Goal: Transaction & Acquisition: Purchase product/service

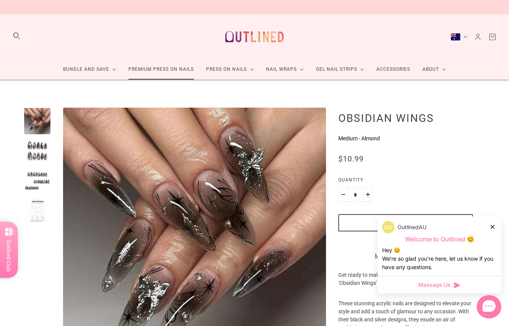
click at [168, 70] on link "Premium Press On Nails" at bounding box center [161, 69] width 78 height 20
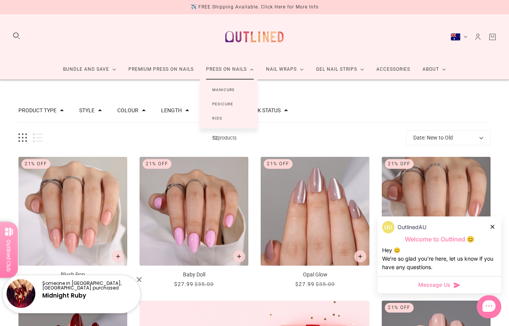
click at [227, 90] on link "Manicure" at bounding box center [223, 90] width 47 height 14
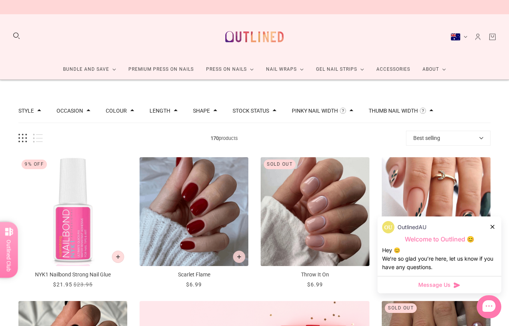
click at [408, 109] on button "Thumb Nail Width" at bounding box center [393, 110] width 49 height 5
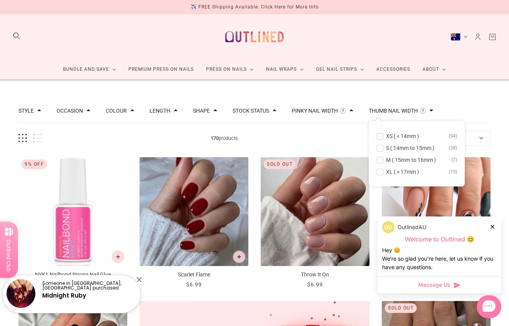
click at [411, 111] on button "Thumb Nail Width" at bounding box center [393, 110] width 49 height 5
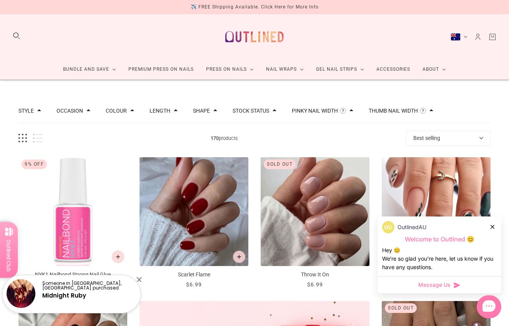
click at [493, 225] on icon at bounding box center [493, 227] width 4 height 4
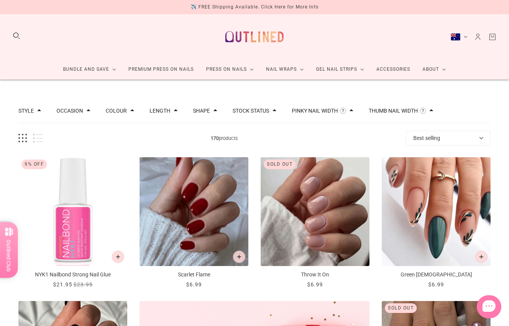
click at [389, 115] on div "Thumb Nail Width The width of the largest nail in this set measured around the …" at bounding box center [401, 111] width 65 height 8
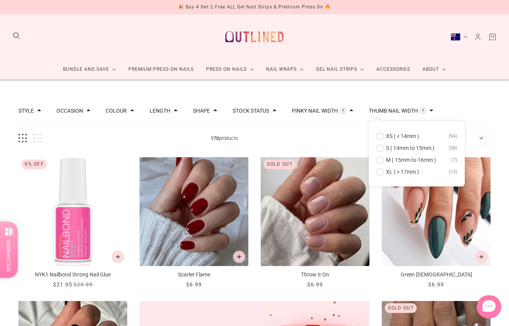
click at [402, 109] on button "Thumb Nail Width" at bounding box center [393, 110] width 49 height 5
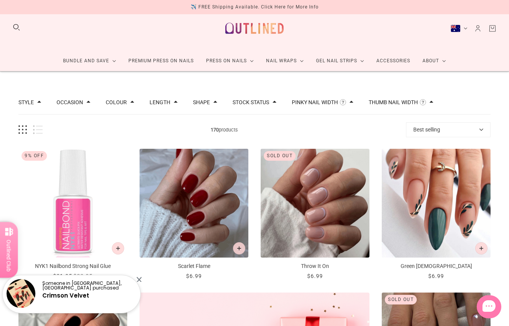
scroll to position [3, 0]
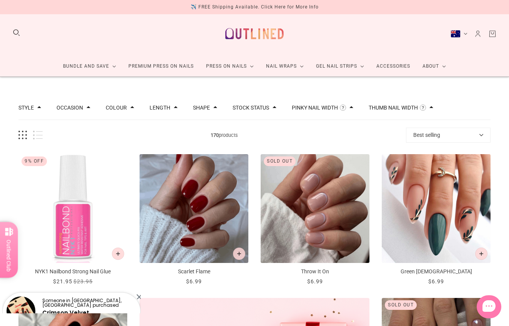
click at [412, 108] on button "Thumb Nail Width" at bounding box center [393, 107] width 49 height 5
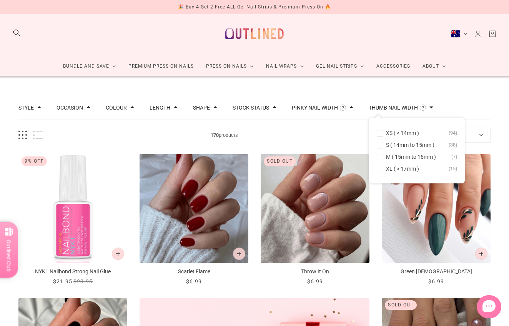
click at [412, 108] on button "Thumb Nail Width" at bounding box center [393, 107] width 49 height 5
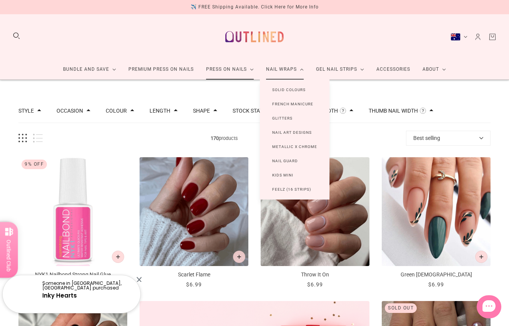
scroll to position [0, 0]
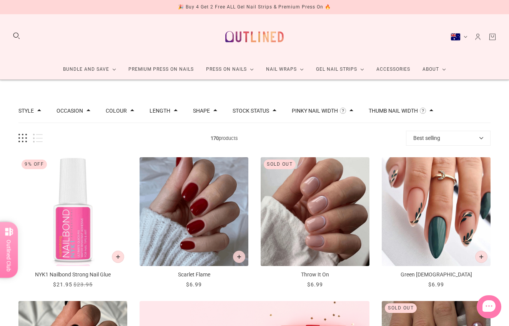
click at [364, 112] on div "Style Cat Eye 10 Chrome 1 French 46 Glitter 10 Glitter Design 6 Nail Art 109 Om…" at bounding box center [254, 111] width 472 height 24
click at [354, 111] on span at bounding box center [352, 110] width 4 height 4
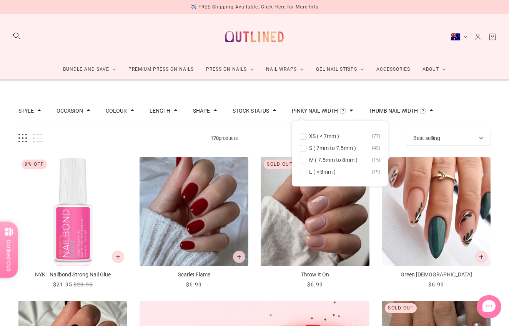
click at [434, 111] on span at bounding box center [432, 110] width 4 height 4
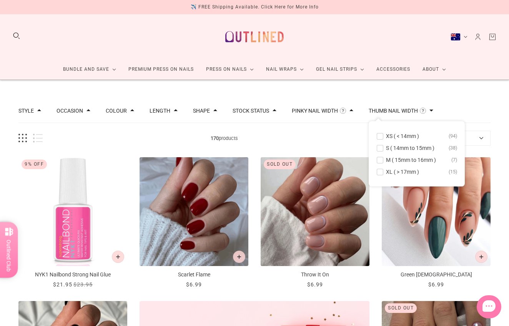
click at [409, 148] on span "S ( 14mm to 15mm )" at bounding box center [410, 148] width 48 height 6
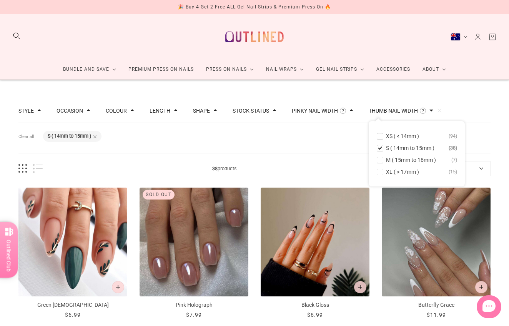
click at [354, 111] on span at bounding box center [352, 110] width 4 height 4
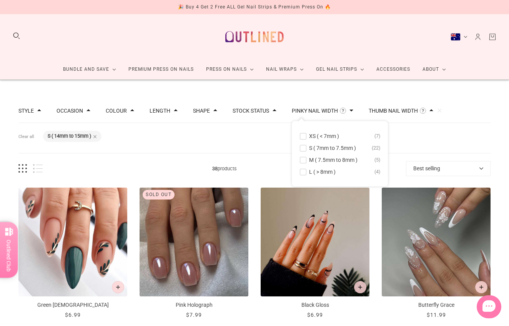
click at [354, 112] on span at bounding box center [352, 110] width 4 height 4
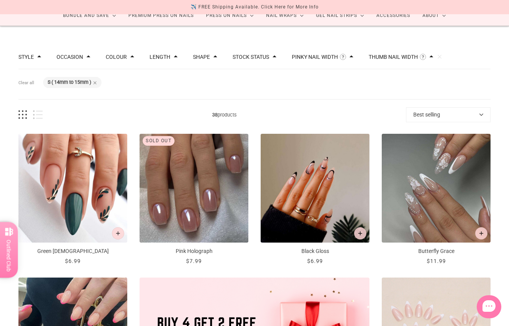
scroll to position [24, 0]
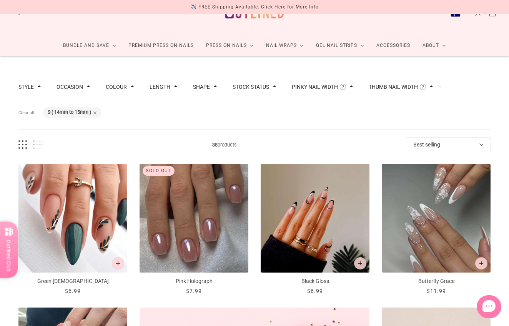
click at [354, 85] on span at bounding box center [352, 87] width 4 height 4
click at [336, 126] on span "S ( 7mm to 7.5mm )" at bounding box center [332, 124] width 47 height 6
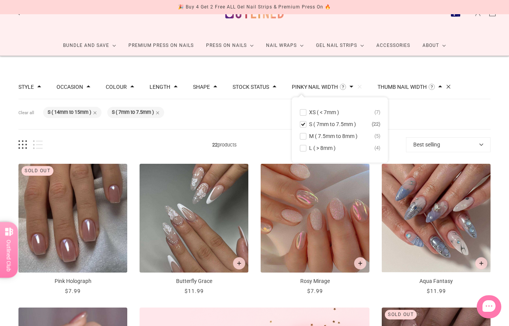
click at [451, 86] on button "Clear" at bounding box center [448, 86] width 5 height 5
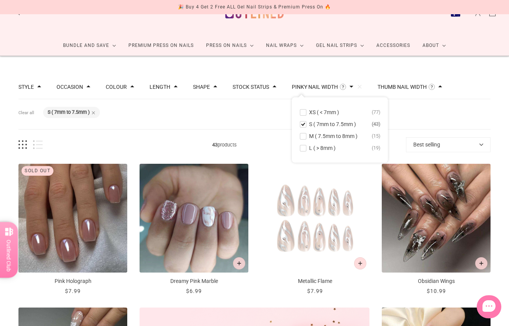
click at [454, 87] on div "Style Cat Eye 2 Chrome 1 French 11 Glitter 4 Glitter Design 1 Nail Art 32 Ombre…" at bounding box center [254, 87] width 472 height 24
click at [442, 87] on span at bounding box center [441, 87] width 4 height 4
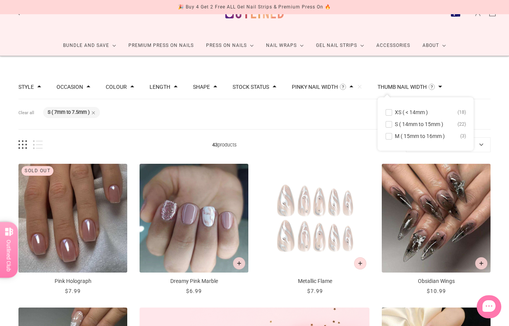
click at [415, 125] on span "S ( 14mm to 15mm )" at bounding box center [419, 124] width 48 height 6
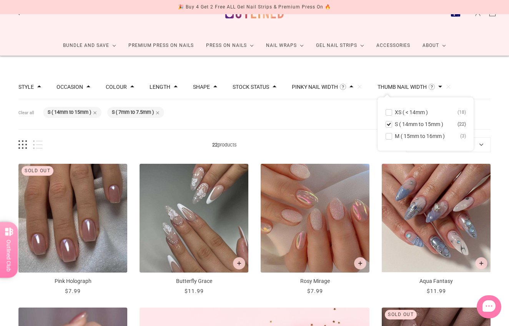
click at [359, 120] on div "Filters Clear all Thumb Nail Width: S ( 14mm to 15mm ) Pinky Nail Width: S ( 7m…" at bounding box center [254, 114] width 472 height 30
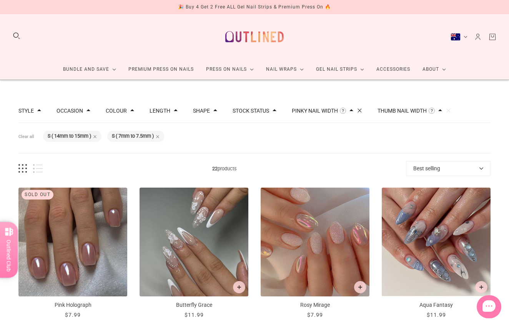
click at [362, 109] on button "Clear" at bounding box center [359, 110] width 5 height 5
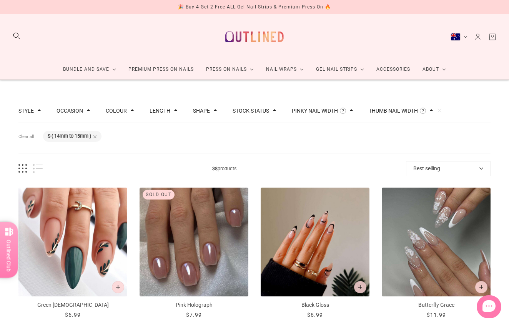
click at [354, 108] on span at bounding box center [352, 110] width 4 height 4
click at [412, 131] on div "Filters Clear all Thumb Nail Width: S ( 14mm to 15mm )" at bounding box center [254, 138] width 472 height 30
click at [434, 112] on span at bounding box center [432, 110] width 4 height 4
click at [417, 134] on span "XS ( < 14mm )" at bounding box center [402, 136] width 33 height 6
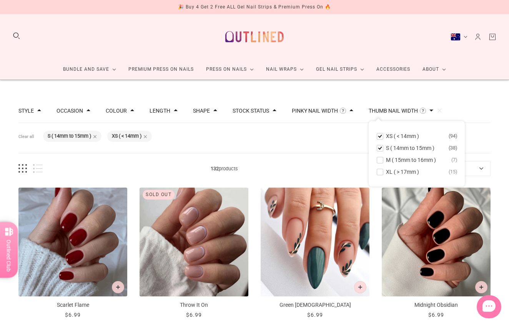
click at [354, 110] on span at bounding box center [352, 110] width 4 height 4
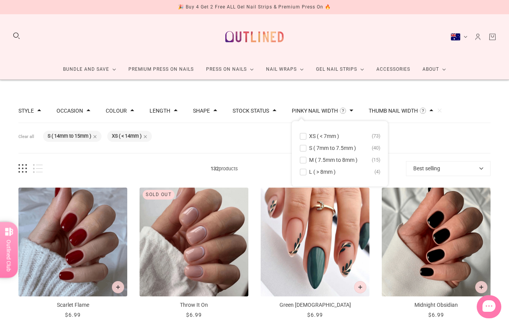
click at [329, 147] on span "S ( 7mm to 7.5mm )" at bounding box center [332, 148] width 47 height 6
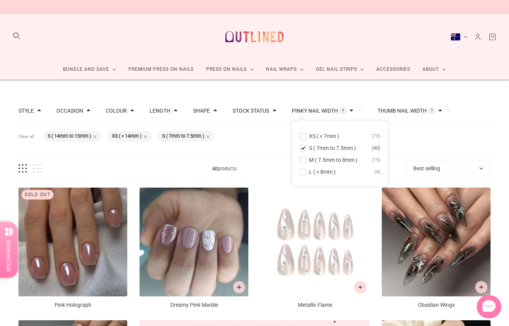
click at [332, 134] on span "XS ( < 7mm )" at bounding box center [324, 136] width 30 height 6
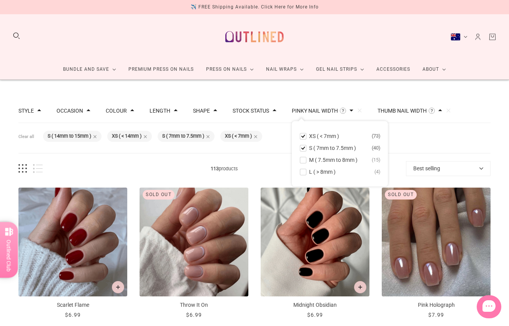
click at [414, 138] on div "Filters Clear all Thumb Nail Width: S ( 14mm to 15mm ) Thumb Nail Width: XS ( <…" at bounding box center [254, 138] width 472 height 30
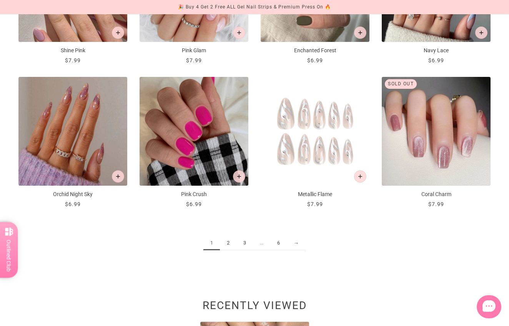
scroll to position [831, 0]
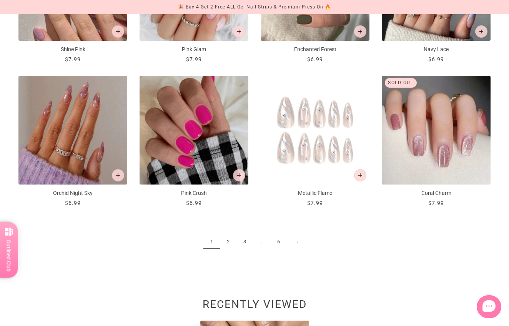
click at [295, 242] on link "→" at bounding box center [296, 242] width 19 height 14
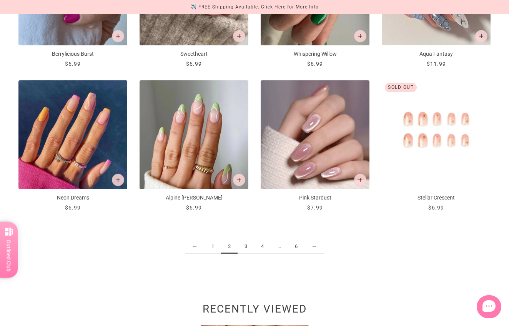
scroll to position [827, 0]
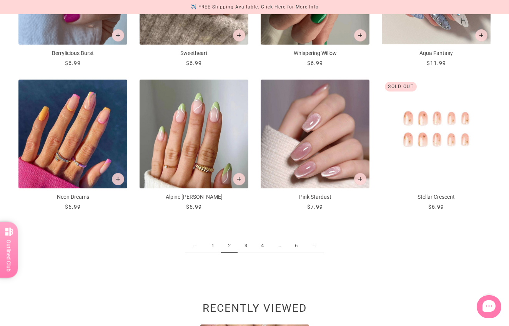
click at [320, 245] on link "→" at bounding box center [314, 246] width 19 height 14
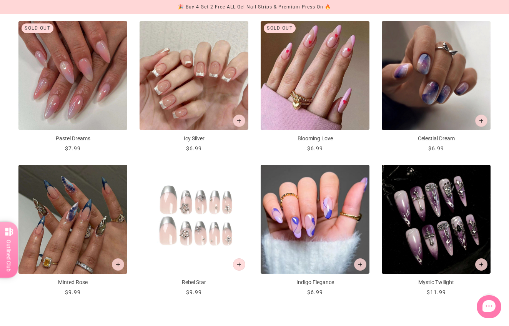
scroll to position [747, 0]
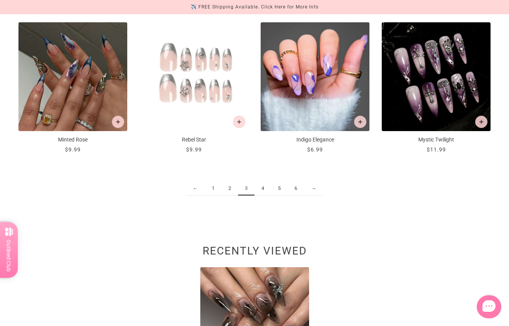
click at [317, 189] on link "→" at bounding box center [313, 189] width 19 height 14
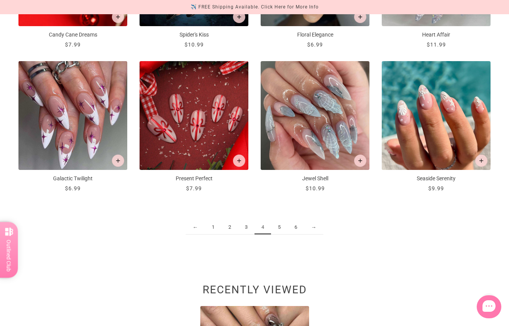
scroll to position [846, 0]
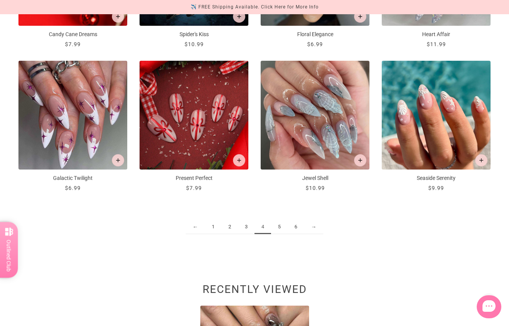
click at [213, 227] on link "1" at bounding box center [213, 227] width 17 height 14
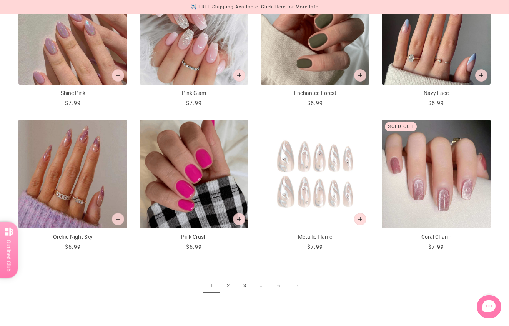
scroll to position [789, 0]
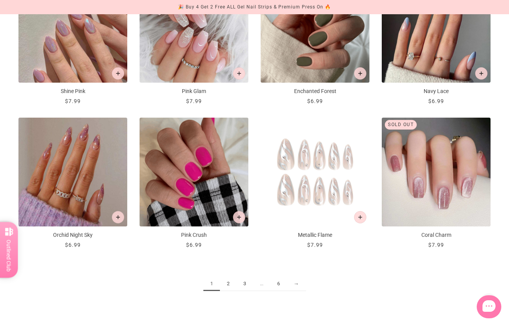
click at [300, 285] on link "→" at bounding box center [296, 284] width 19 height 14
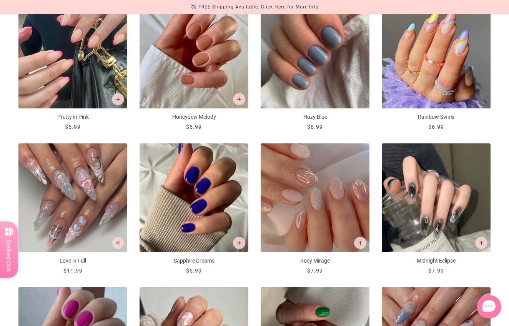
scroll to position [478, 0]
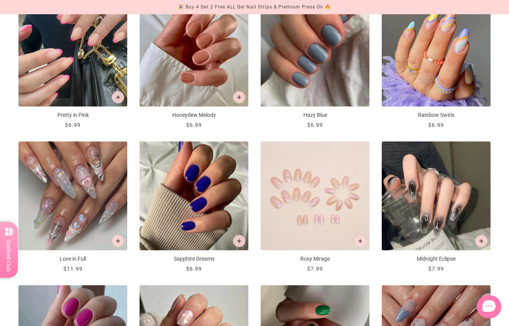
click at [346, 209] on img "Rosy Mirage" at bounding box center [315, 196] width 109 height 109
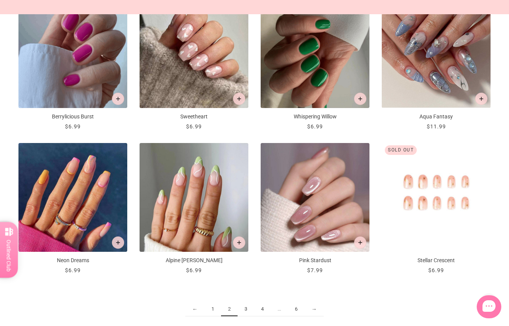
scroll to position [766, 0]
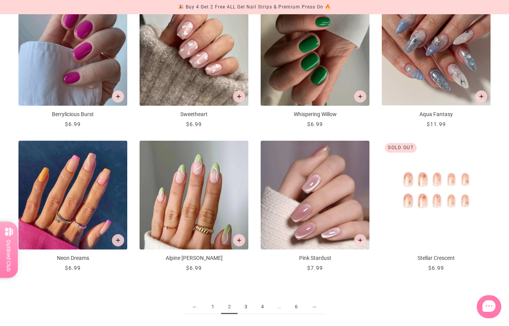
click at [317, 306] on link "→" at bounding box center [314, 307] width 19 height 14
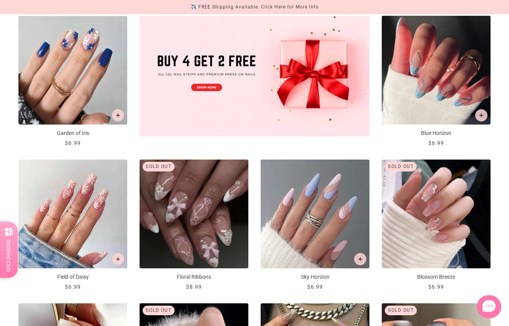
scroll to position [316, 0]
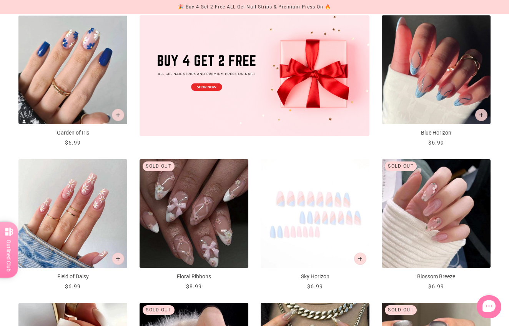
click at [280, 239] on img "Sky Horizon" at bounding box center [315, 213] width 109 height 109
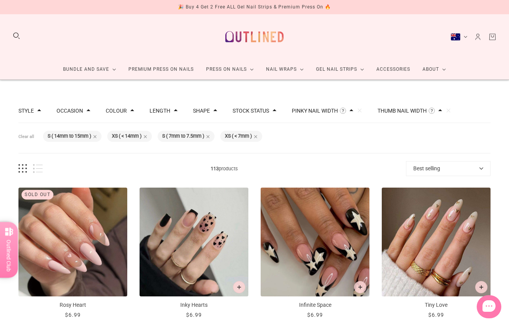
scroll to position [0, 0]
click at [354, 112] on span at bounding box center [352, 110] width 4 height 4
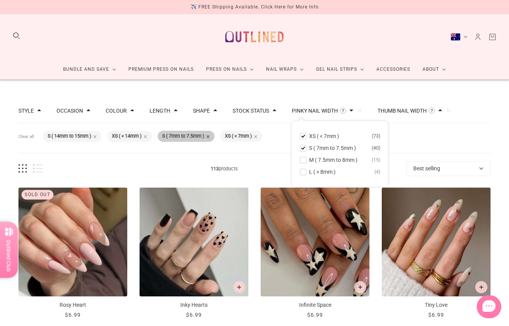
click at [210, 138] on span at bounding box center [208, 137] width 4 height 4
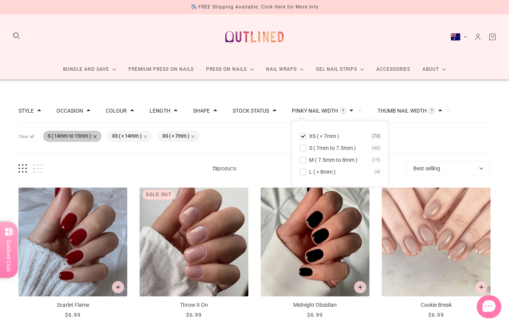
click at [97, 137] on span at bounding box center [95, 137] width 4 height 4
click at [222, 142] on div "Filters Clear all Thumb Nail Width: XS ( < 14mm ) Pinky Nail Width: XS ( < 7mm )" at bounding box center [254, 138] width 472 height 30
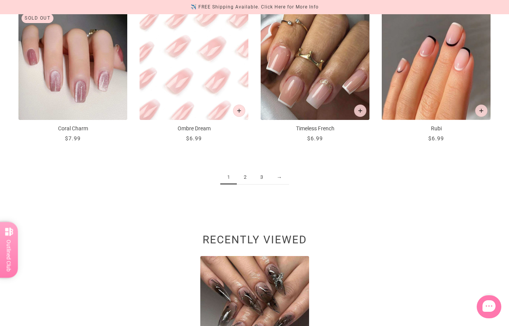
scroll to position [898, 0]
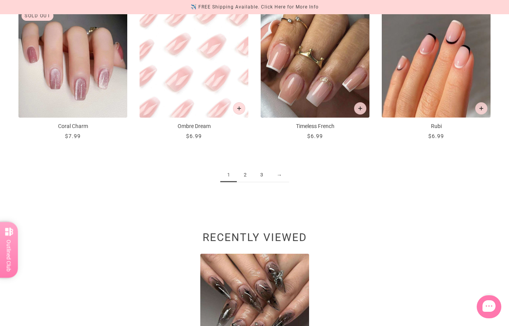
click at [246, 175] on link "2" at bounding box center [245, 175] width 17 height 14
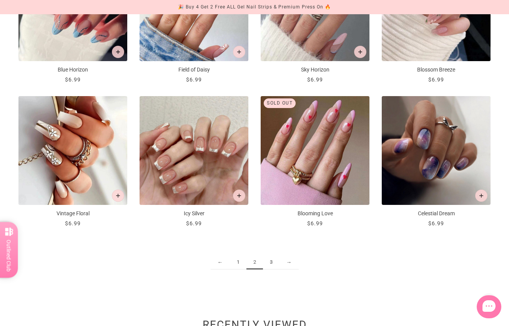
scroll to position [813, 0]
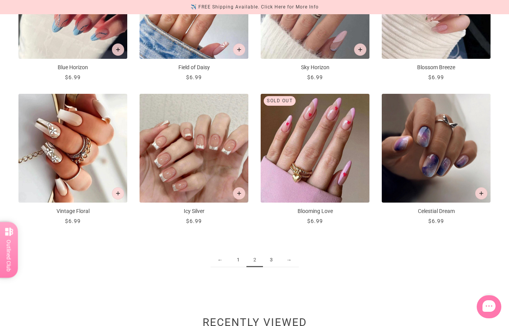
click at [276, 261] on link "3" at bounding box center [271, 260] width 17 height 14
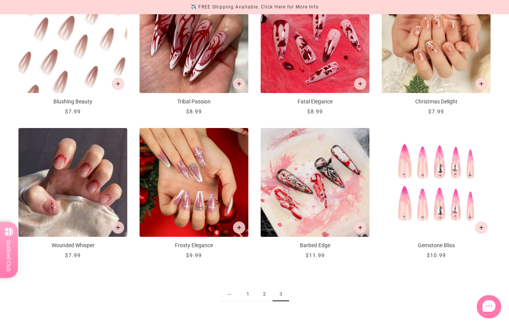
scroll to position [790, 0]
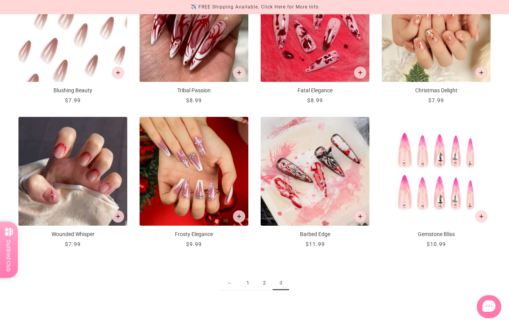
click at [248, 284] on link "1" at bounding box center [248, 283] width 17 height 14
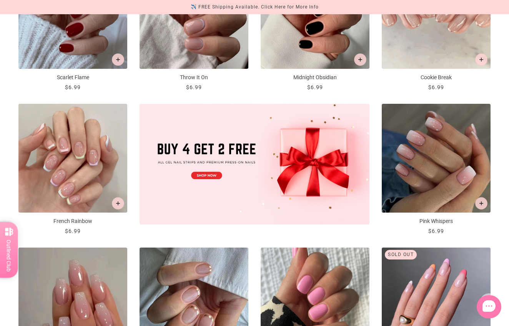
scroll to position [230, 0]
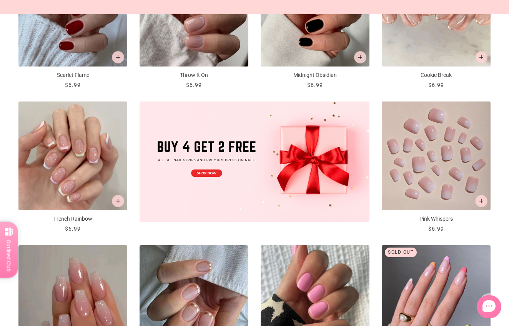
click at [422, 163] on img "Pink Whispers" at bounding box center [436, 156] width 109 height 109
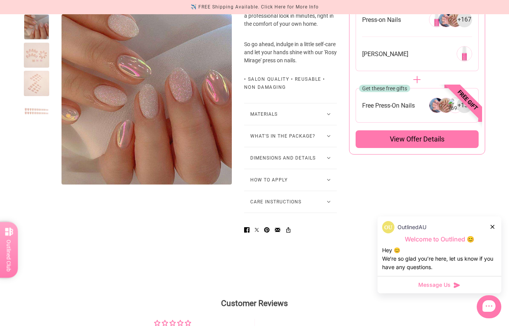
scroll to position [461, 0]
click at [315, 169] on button "Dimensions and Details" at bounding box center [290, 159] width 93 height 22
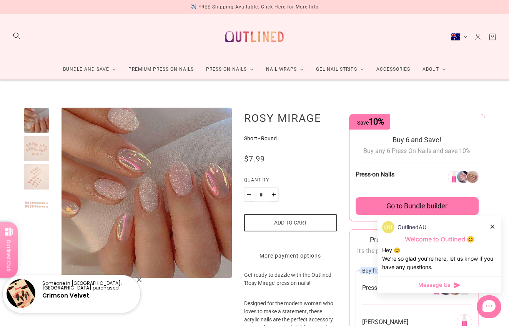
scroll to position [0, 0]
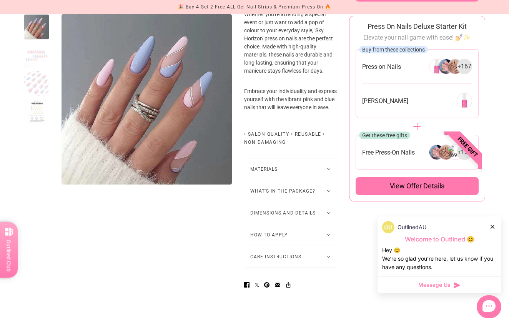
scroll to position [417, 0]
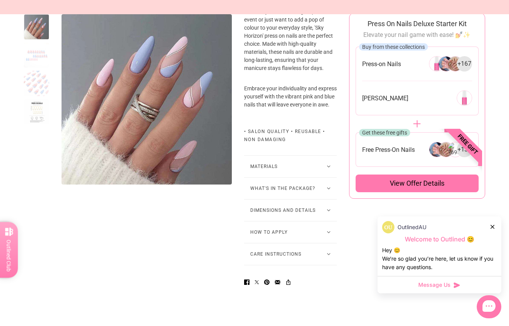
click at [282, 221] on button "Dimensions and Details" at bounding box center [290, 211] width 93 height 22
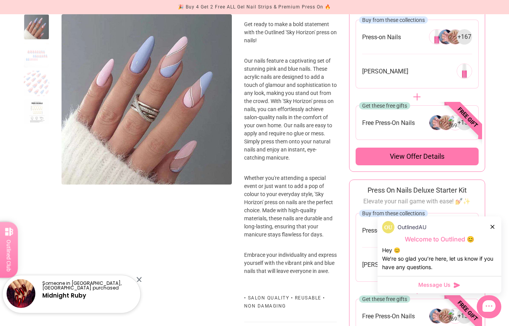
scroll to position [37, 0]
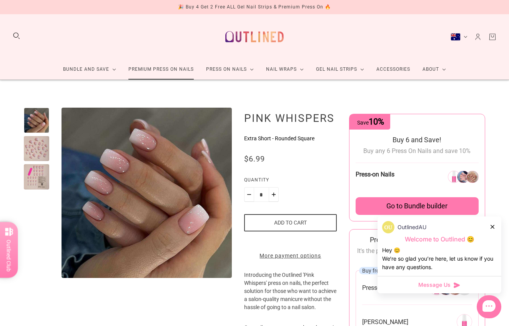
click at [152, 72] on link "Premium Press On Nails" at bounding box center [161, 69] width 78 height 20
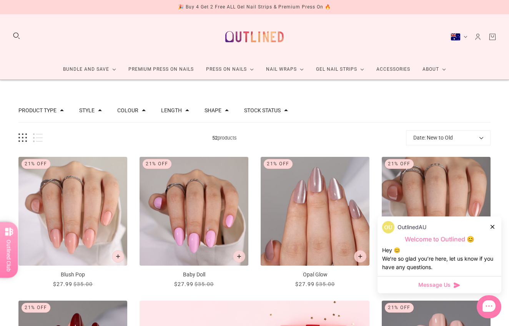
click at [229, 113] on div "Shape" at bounding box center [217, 110] width 24 height 5
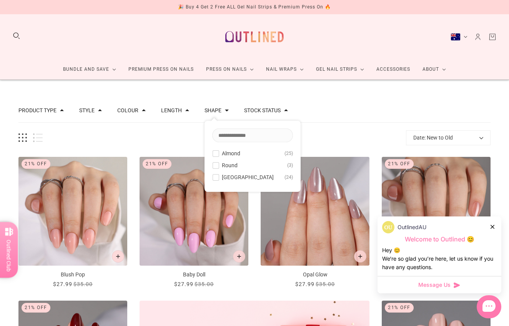
click at [229, 112] on div "Shape" at bounding box center [217, 110] width 24 height 5
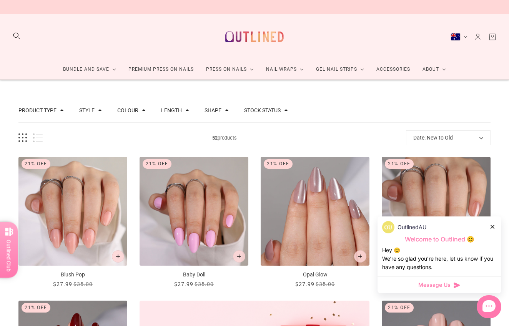
click at [179, 111] on button "Length" at bounding box center [171, 110] width 21 height 5
click at [181, 111] on button "Length" at bounding box center [171, 110] width 21 height 5
click at [143, 108] on div "Colour" at bounding box center [131, 110] width 28 height 5
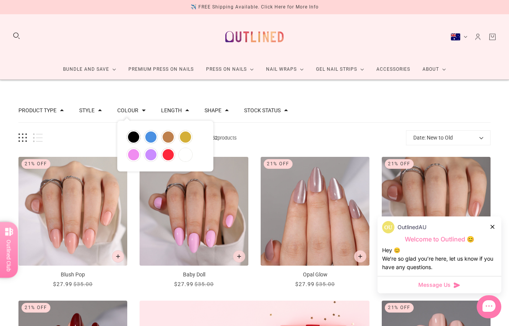
click at [143, 108] on div "Colour" at bounding box center [131, 110] width 28 height 5
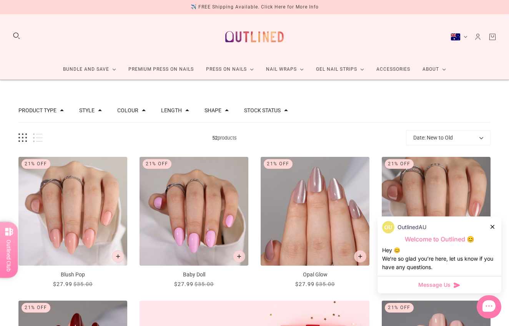
click at [101, 108] on div "Style" at bounding box center [90, 110] width 23 height 5
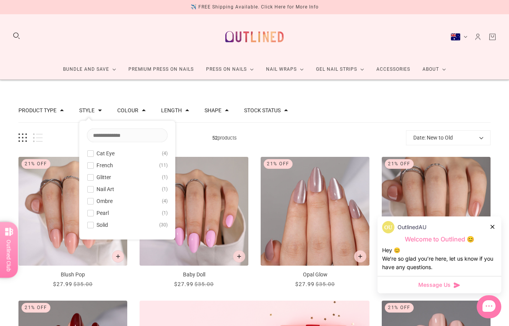
click at [101, 108] on div "Style" at bounding box center [90, 110] width 23 height 5
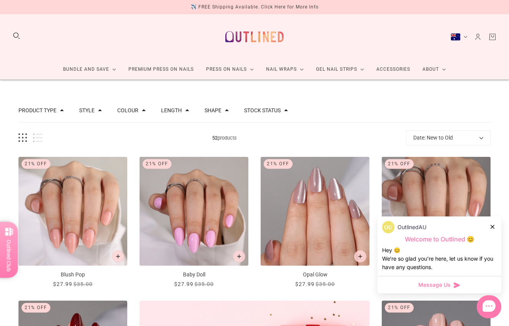
click at [62, 108] on div "Product type" at bounding box center [40, 110] width 45 height 5
click at [267, 114] on div "Stock status" at bounding box center [266, 111] width 44 height 8
click at [270, 108] on button "Stock status" at bounding box center [262, 110] width 37 height 5
click at [271, 133] on span "In stock" at bounding box center [271, 136] width 19 height 6
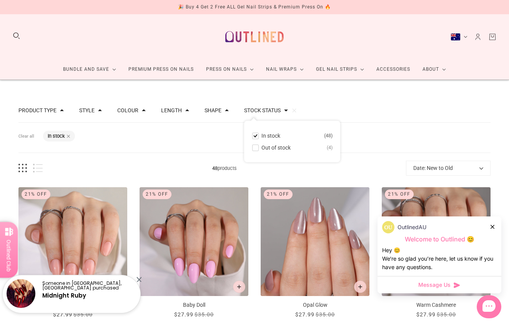
click at [372, 135] on div "Filters Clear all Stock status: In stock" at bounding box center [254, 138] width 472 height 30
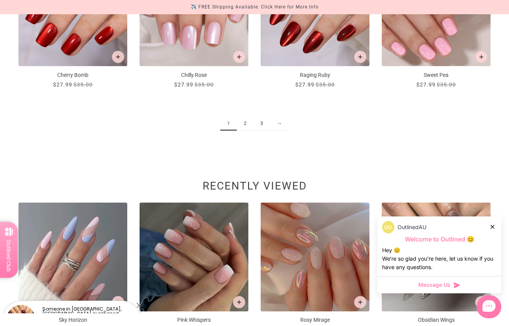
scroll to position [845, 0]
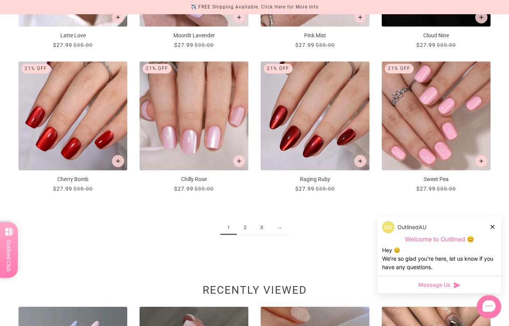
click at [263, 229] on link "3" at bounding box center [262, 228] width 17 height 14
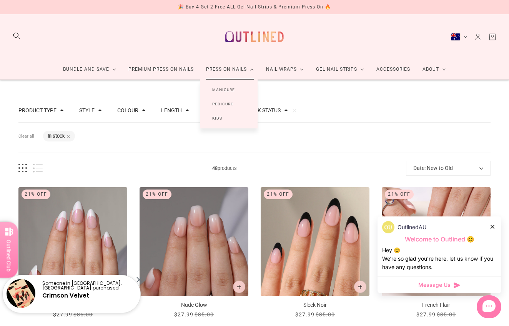
click at [213, 89] on link "Manicure" at bounding box center [223, 90] width 47 height 14
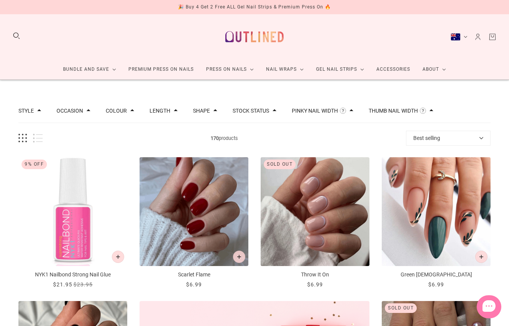
click at [354, 112] on span at bounding box center [352, 110] width 4 height 4
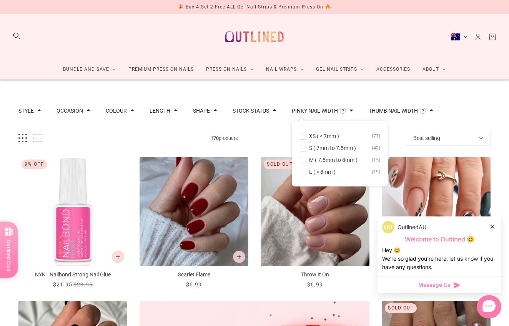
click at [335, 137] on span "XS ( < 7mm )" at bounding box center [324, 136] width 30 height 6
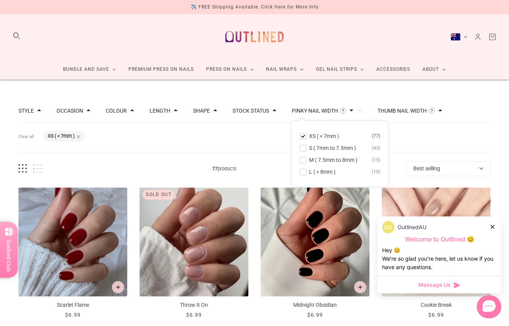
click at [442, 111] on span at bounding box center [441, 110] width 4 height 4
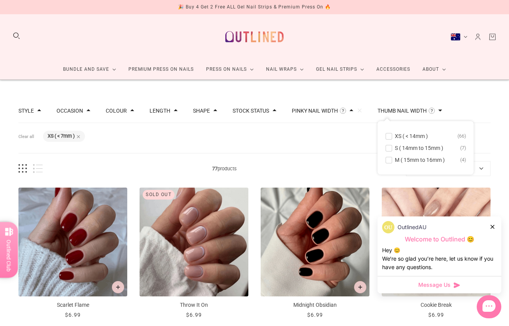
click at [427, 137] on span "XS ( < 14mm )" at bounding box center [411, 136] width 33 height 6
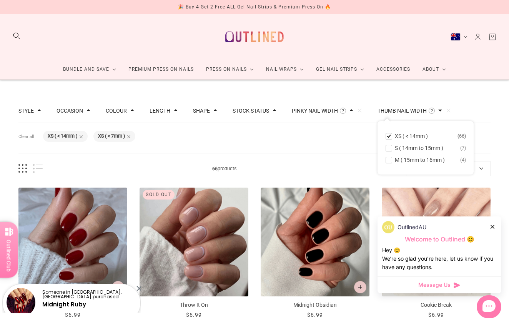
click at [367, 132] on div "Filters Clear all Thumb Nail Width: XS ( < 14mm ) Pinky Nail Width: XS ( < 7mm )" at bounding box center [254, 138] width 472 height 30
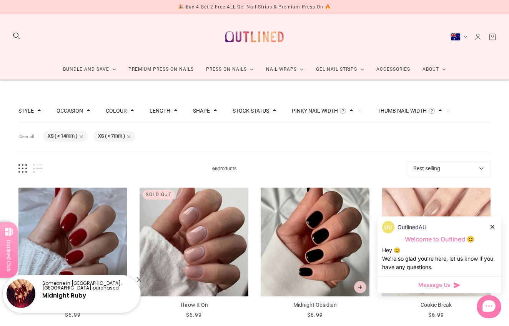
click at [493, 228] on icon at bounding box center [493, 227] width 4 height 4
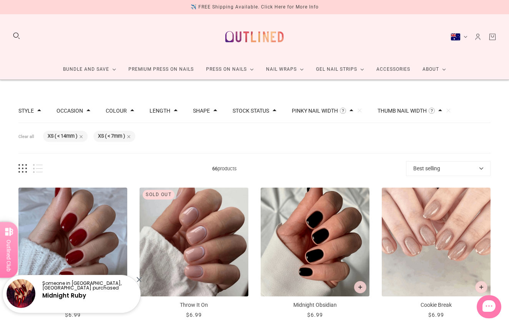
click at [269, 108] on button "Stock status" at bounding box center [251, 110] width 37 height 5
click at [256, 136] on span "In stock" at bounding box center [259, 136] width 19 height 6
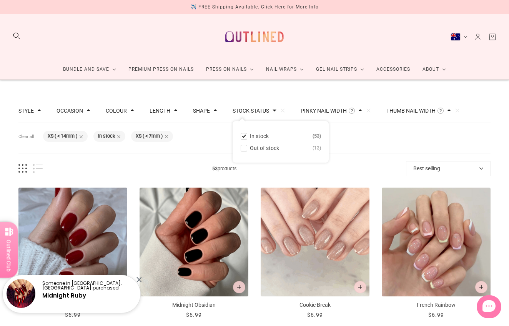
click at [223, 137] on div "Filters Clear all Thumb Nail Width: XS ( < 14mm ) Stock status: In stock Pinky …" at bounding box center [254, 138] width 472 height 30
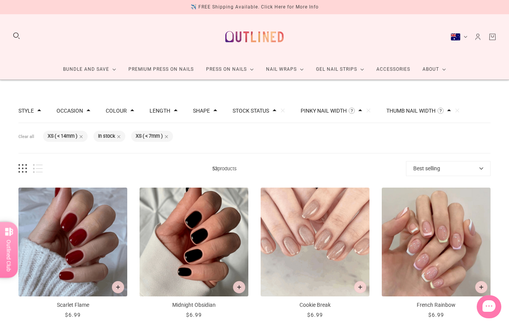
click at [170, 111] on button "Length" at bounding box center [160, 110] width 21 height 5
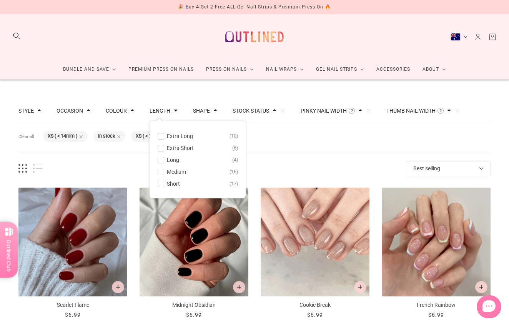
click at [164, 171] on span at bounding box center [161, 172] width 6 height 6
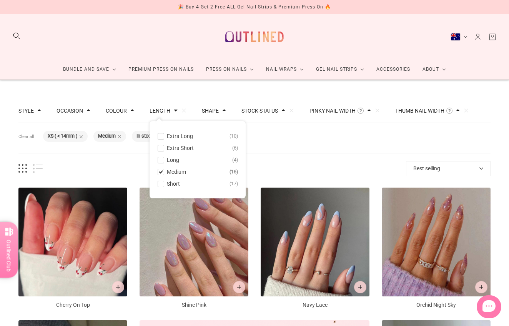
click at [164, 161] on span at bounding box center [161, 160] width 6 height 6
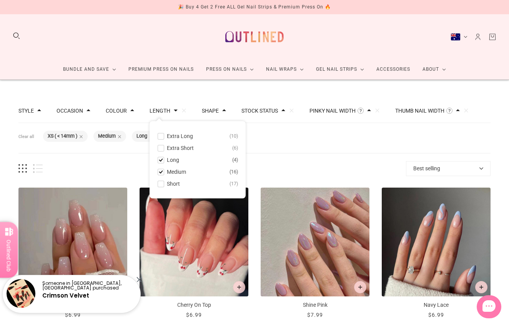
click at [302, 148] on div "Filters Clear all Thumb Nail Width: XS ( < 14mm ) Length: Medium Length: Long S…" at bounding box center [254, 138] width 472 height 30
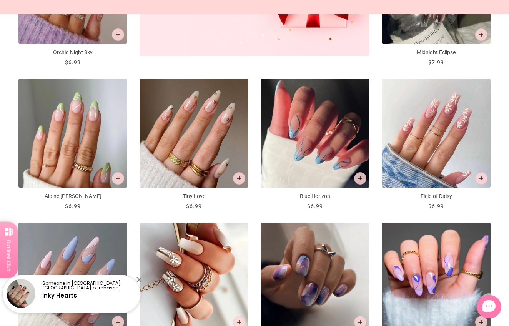
scroll to position [396, 0]
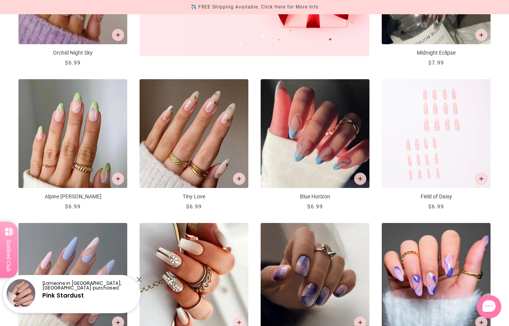
click at [423, 188] on img "Field of Daisy" at bounding box center [436, 133] width 109 height 109
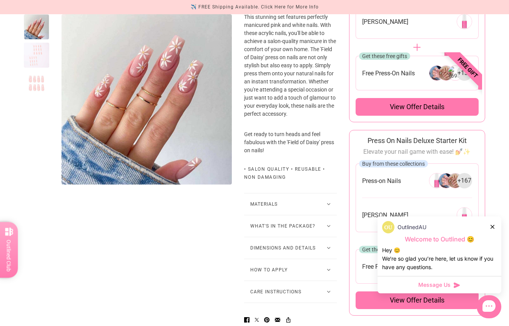
scroll to position [301, 0]
click at [265, 259] on button "Dimensions and Details" at bounding box center [290, 248] width 93 height 22
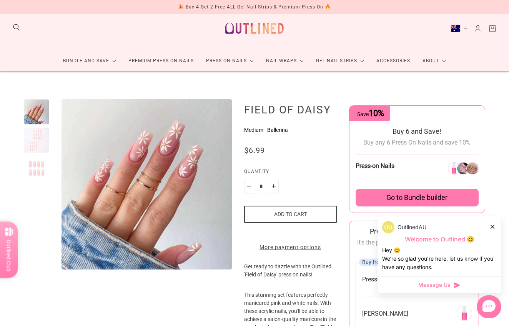
scroll to position [9, 0]
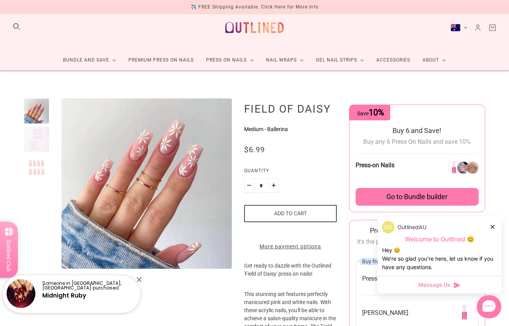
click at [290, 214] on button "Add to cart" at bounding box center [290, 213] width 93 height 17
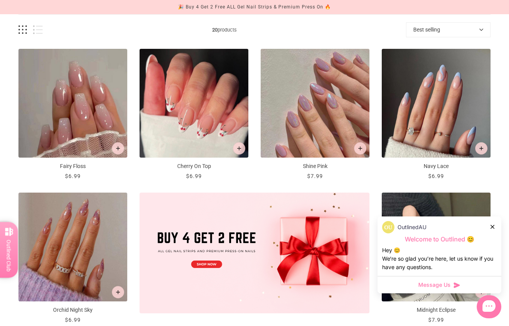
scroll to position [140, 0]
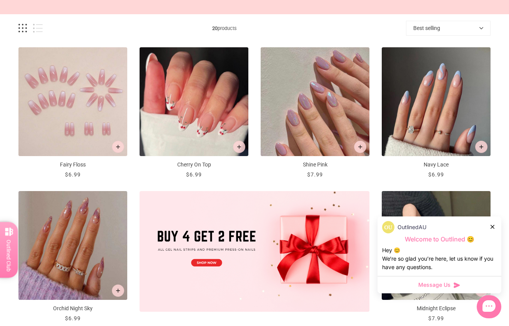
click at [115, 137] on img "Fairy Floss" at bounding box center [72, 101] width 109 height 109
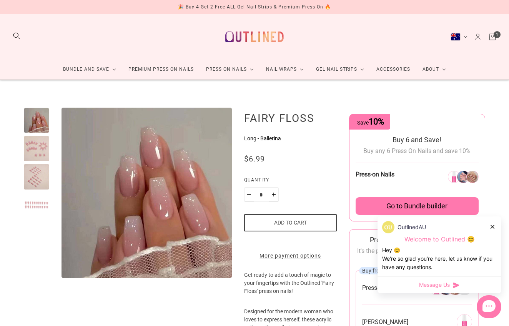
scroll to position [113, 0]
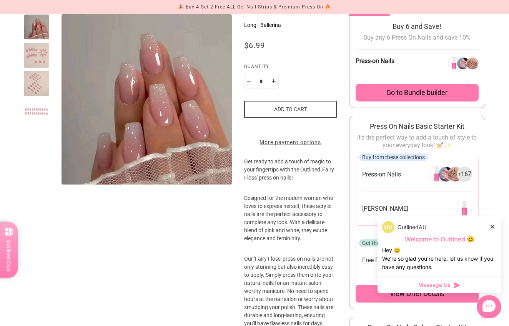
click at [45, 57] on div at bounding box center [36, 55] width 25 height 25
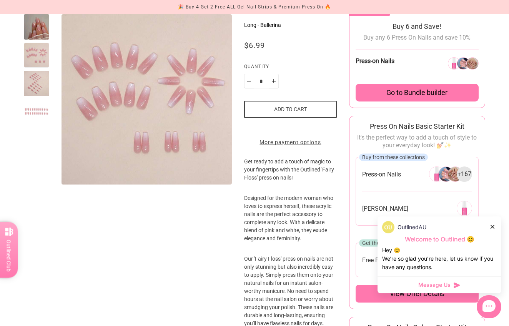
click at [45, 80] on div at bounding box center [36, 83] width 25 height 25
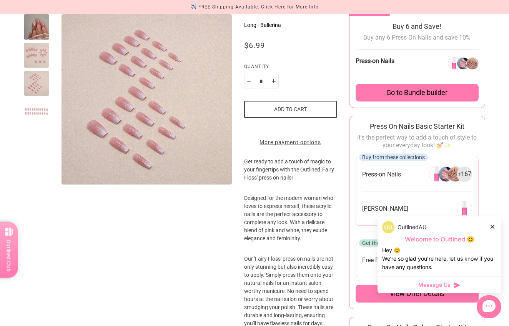
click at [42, 112] on div at bounding box center [36, 111] width 25 height 25
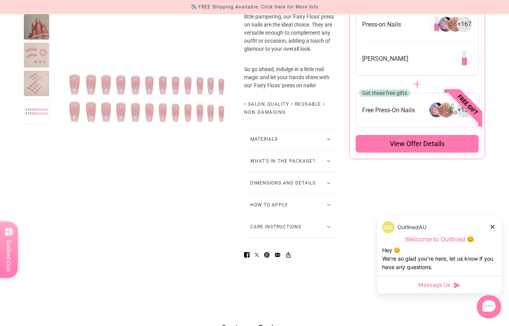
scroll to position [458, 0]
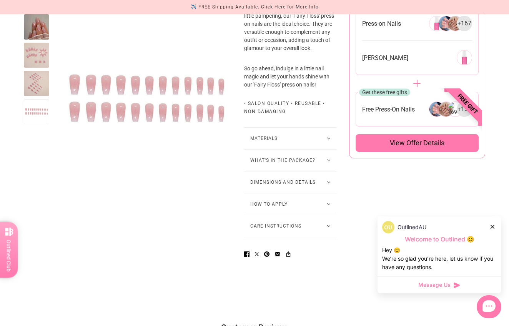
click at [296, 171] on button "What's in the package?" at bounding box center [290, 161] width 93 height 22
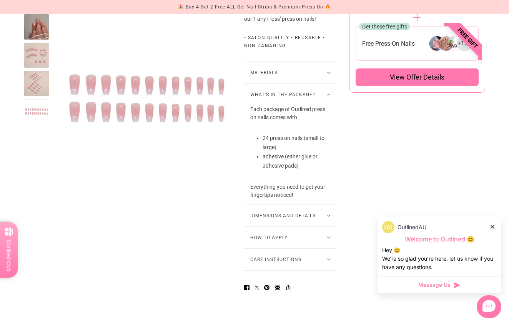
scroll to position [524, 0]
click at [310, 226] on button "Dimensions and Details" at bounding box center [290, 216] width 93 height 22
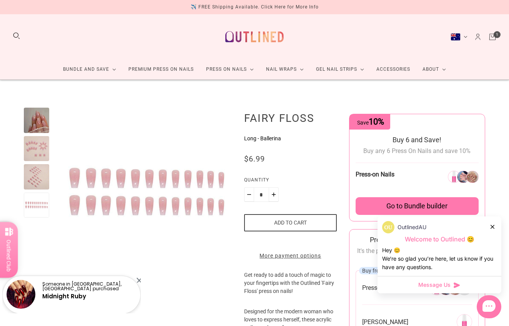
scroll to position [0, 0]
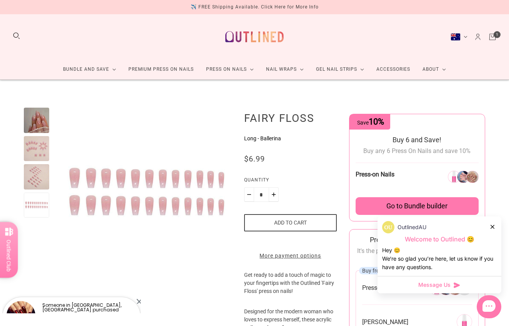
click at [299, 224] on button "Add to cart" at bounding box center [290, 222] width 93 height 17
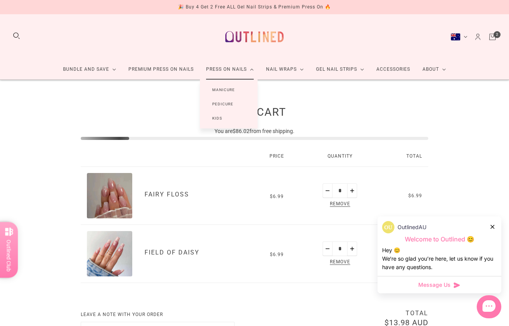
click at [223, 103] on link "Pedicure" at bounding box center [223, 104] width 46 height 14
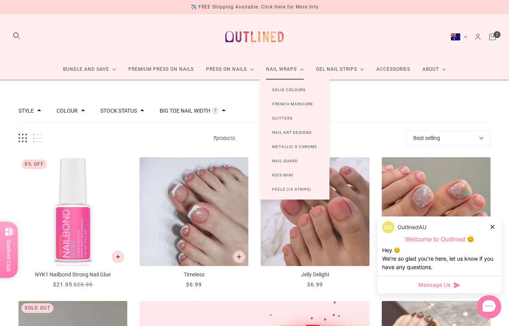
click at [283, 194] on link "Feelz (16 Strips)" at bounding box center [291, 189] width 63 height 14
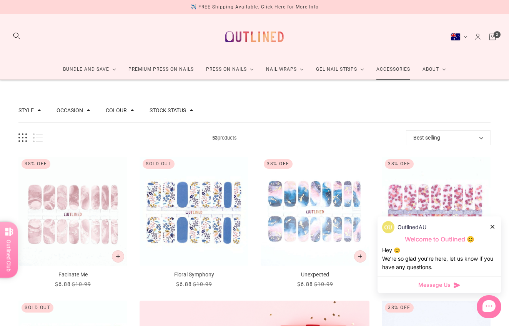
click at [392, 71] on link "Accessories" at bounding box center [393, 69] width 46 height 20
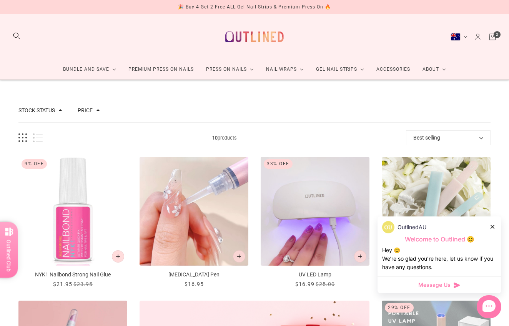
click at [494, 37] on icon "Cart" at bounding box center [493, 37] width 8 height 8
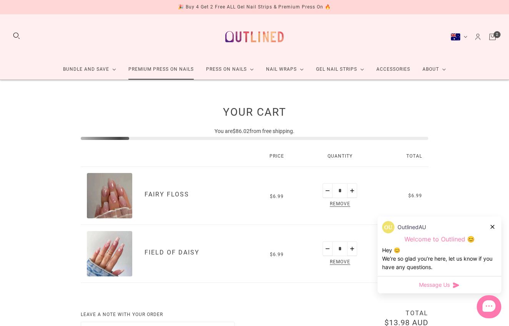
click at [175, 70] on link "Premium Press On Nails" at bounding box center [161, 69] width 78 height 20
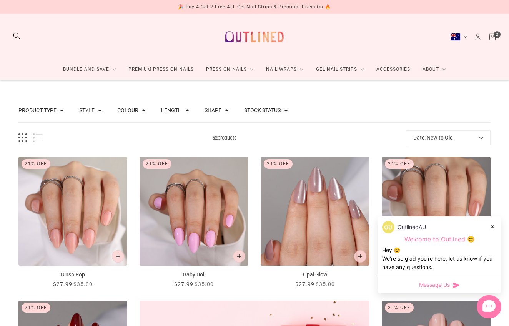
click at [177, 109] on button "Length" at bounding box center [171, 110] width 21 height 5
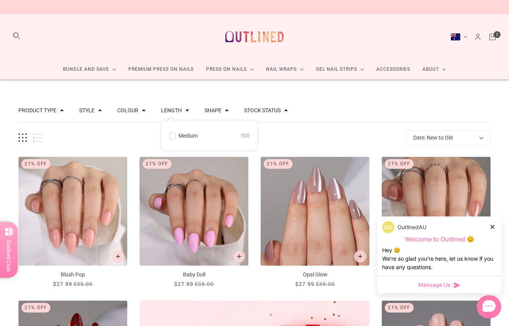
click at [175, 135] on span at bounding box center [173, 136] width 6 height 6
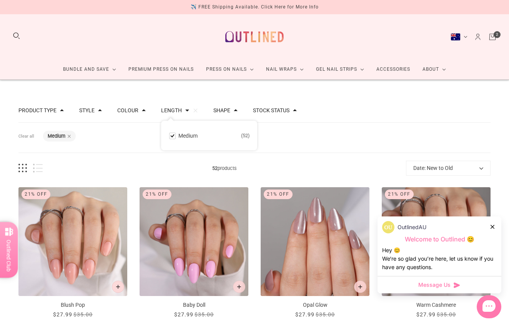
click at [182, 112] on button "Length" at bounding box center [171, 110] width 21 height 5
click at [275, 113] on button "Stock status" at bounding box center [271, 110] width 37 height 5
click at [275, 134] on button "In stock 48" at bounding box center [301, 135] width 81 height 9
click at [220, 146] on div "Filters Clear all Length: Medium Stock status: In stock" at bounding box center [254, 138] width 472 height 30
click at [230, 112] on button "Shape" at bounding box center [222, 110] width 17 height 5
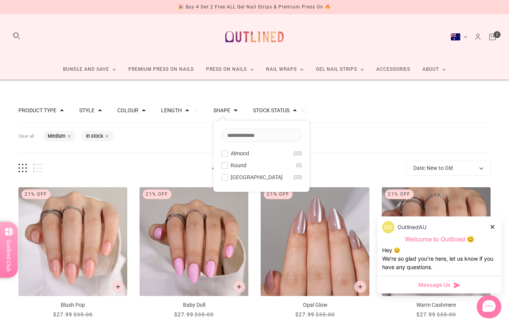
click at [230, 110] on button "Shape" at bounding box center [222, 110] width 17 height 5
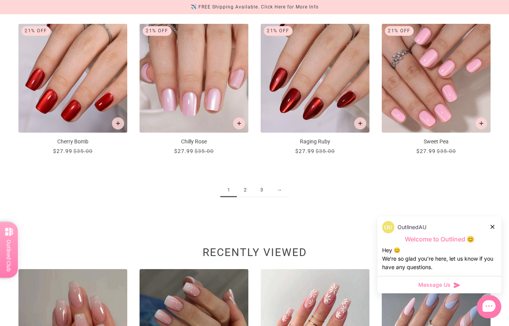
click at [245, 190] on link "2" at bounding box center [245, 190] width 17 height 14
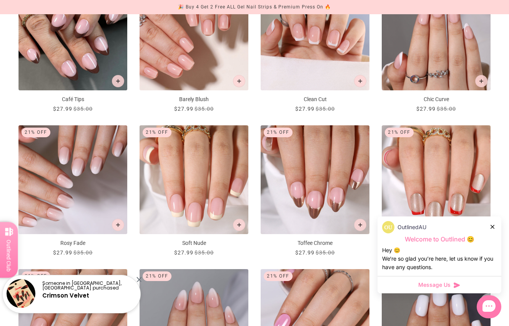
scroll to position [661, 0]
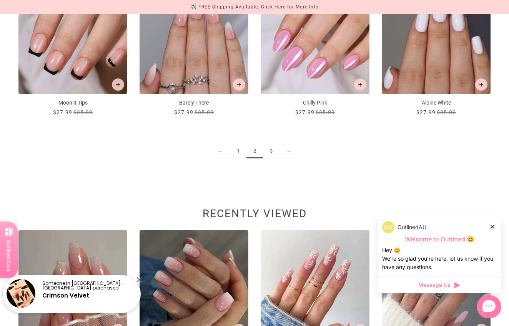
click at [274, 152] on link "3" at bounding box center [271, 151] width 17 height 14
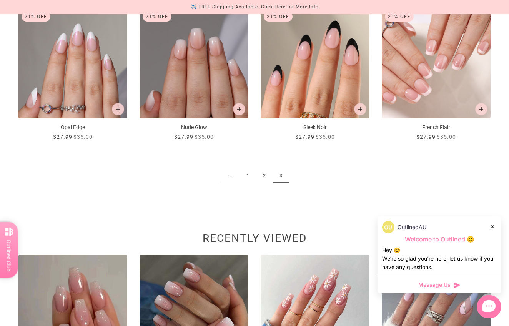
scroll to position [172, 0]
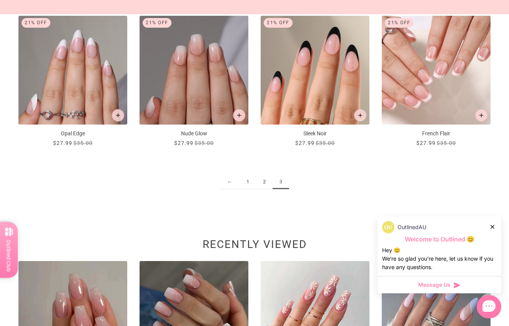
click at [249, 187] on link "1" at bounding box center [248, 182] width 17 height 14
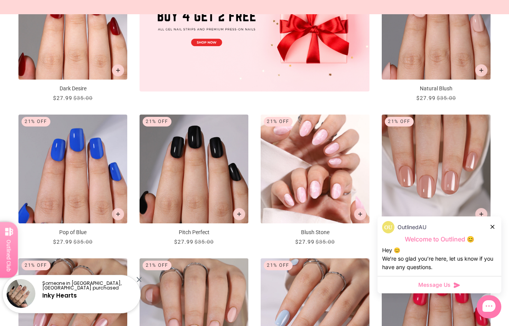
scroll to position [361, 0]
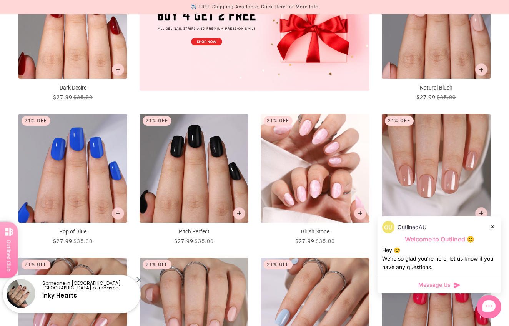
click at [317, 188] on img "Blush Stone" at bounding box center [315, 168] width 109 height 109
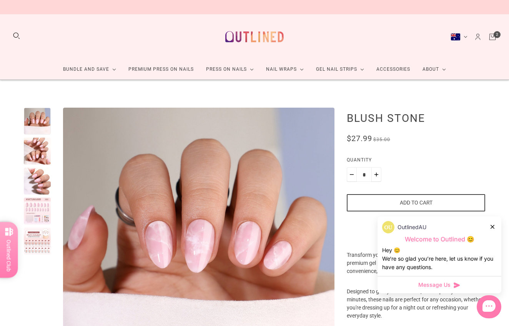
click at [44, 216] on div at bounding box center [37, 211] width 27 height 27
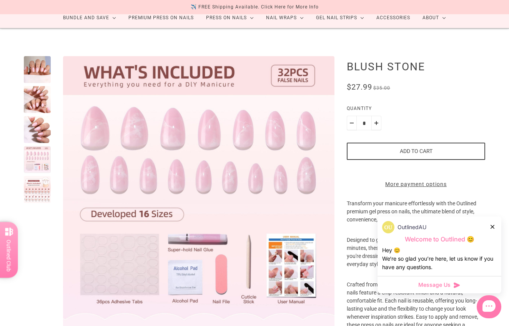
scroll to position [59, 0]
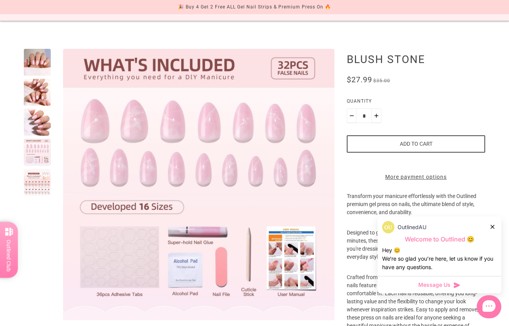
click at [37, 182] on div at bounding box center [37, 182] width 27 height 27
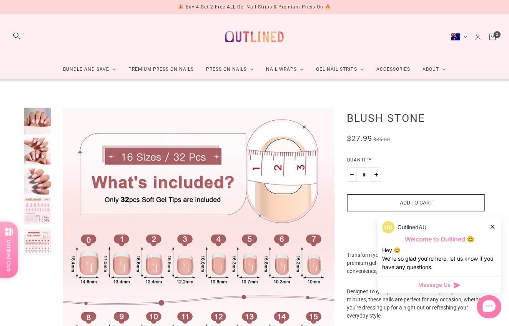
scroll to position [0, 0]
click at [500, 40] on div "Bundle and Save Press On Nail Bundles Press On Nails Bundles Kids Press On Nail…" at bounding box center [254, 47] width 509 height 66
click at [494, 36] on link "Cart" at bounding box center [493, 37] width 8 height 8
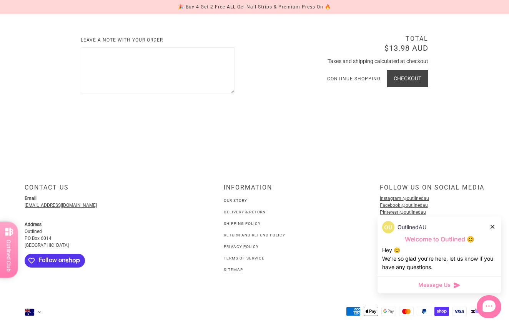
scroll to position [275, 0]
click at [427, 100] on shopify-apple-pay-button at bounding box center [427, 97] width 1 height 6
